Goal: Transaction & Acquisition: Subscribe to service/newsletter

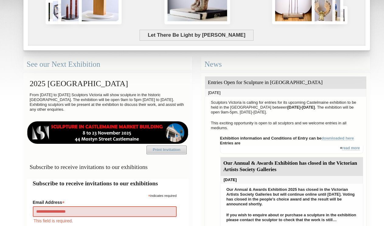
type input "**********"
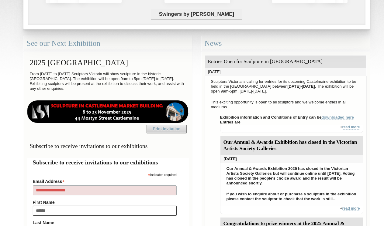
type input "*******"
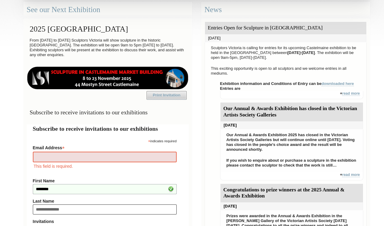
type input "**********"
